Goal: Find specific page/section: Find specific page/section

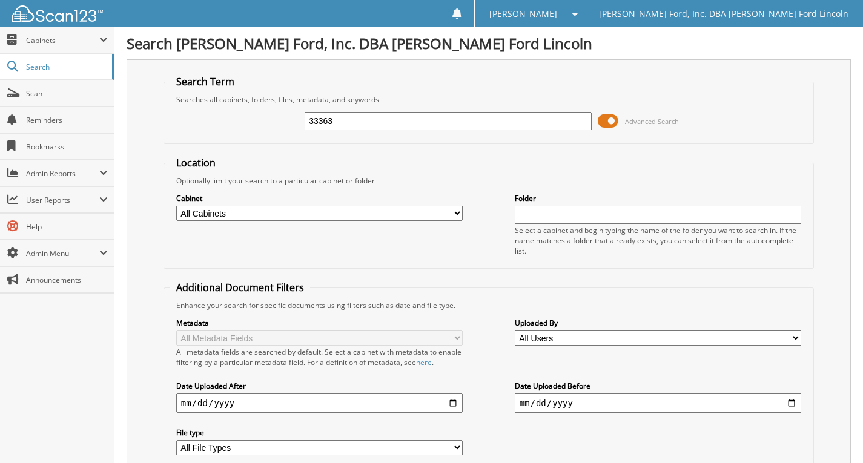
type input "33363"
click at [342, 402] on input "date" at bounding box center [319, 403] width 287 height 19
type input "0025-09-10"
type input "[DATE]"
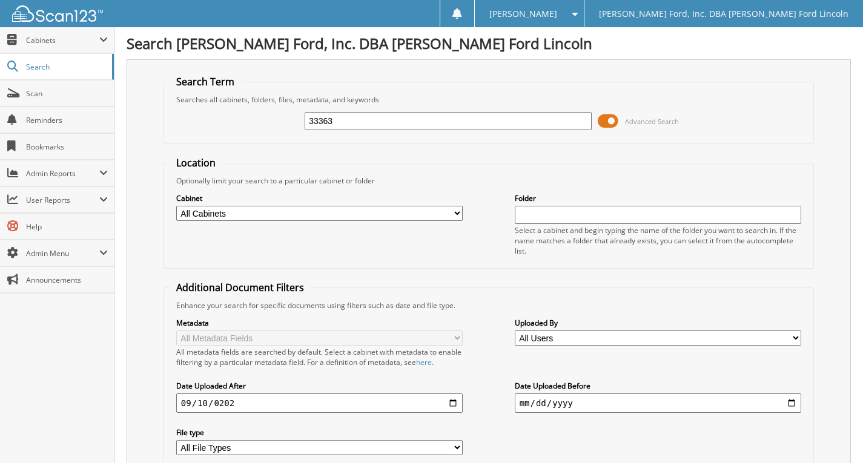
click at [27, 108] on link "Reminders" at bounding box center [57, 120] width 114 height 26
